Goal: Task Accomplishment & Management: Complete application form

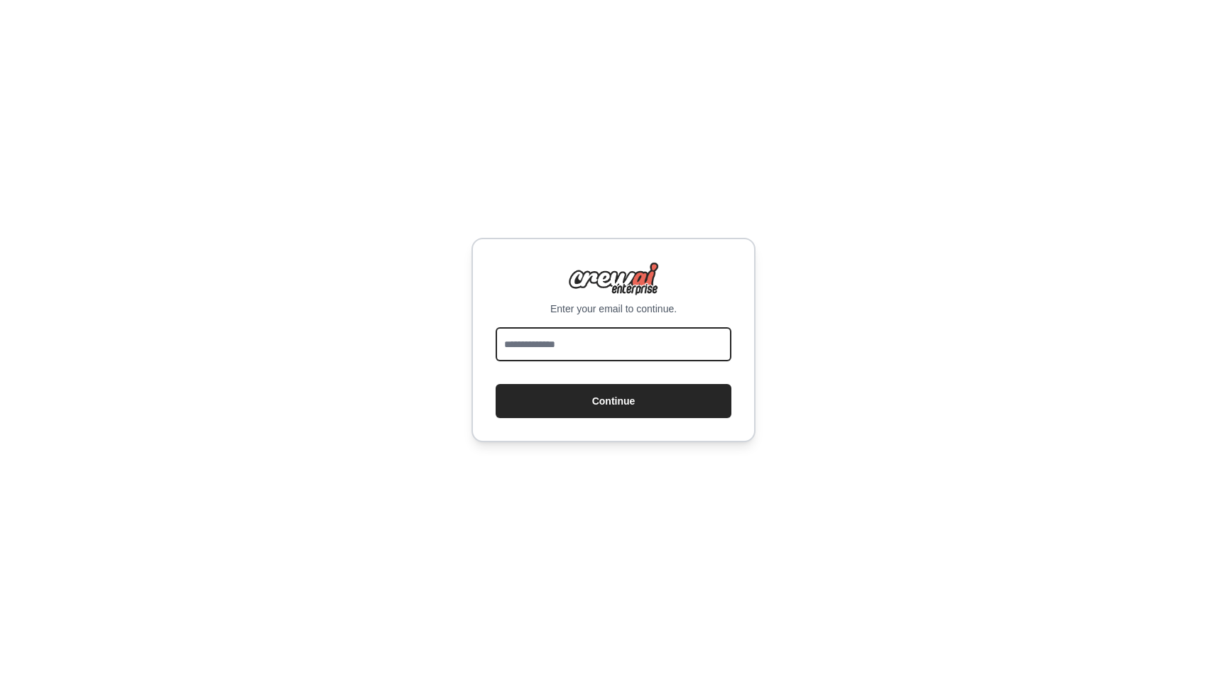
click at [569, 343] on input "email" at bounding box center [614, 344] width 236 height 34
click at [354, 447] on div "Enter your email to continue. Continue" at bounding box center [613, 340] width 1227 height 680
click at [837, 343] on div "Enter your email to continue. Continue" at bounding box center [613, 340] width 1227 height 680
